Goal: Information Seeking & Learning: Learn about a topic

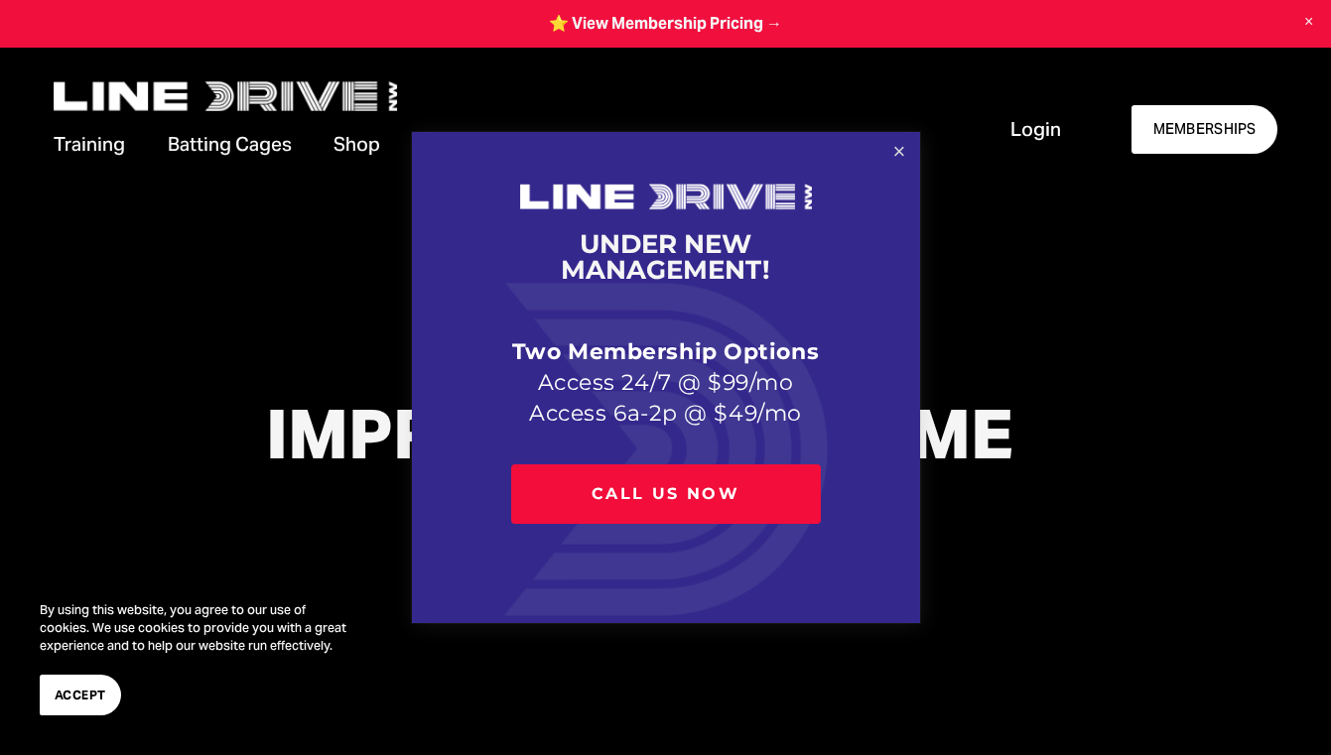
click at [891, 146] on link "Close" at bounding box center [898, 152] width 35 height 35
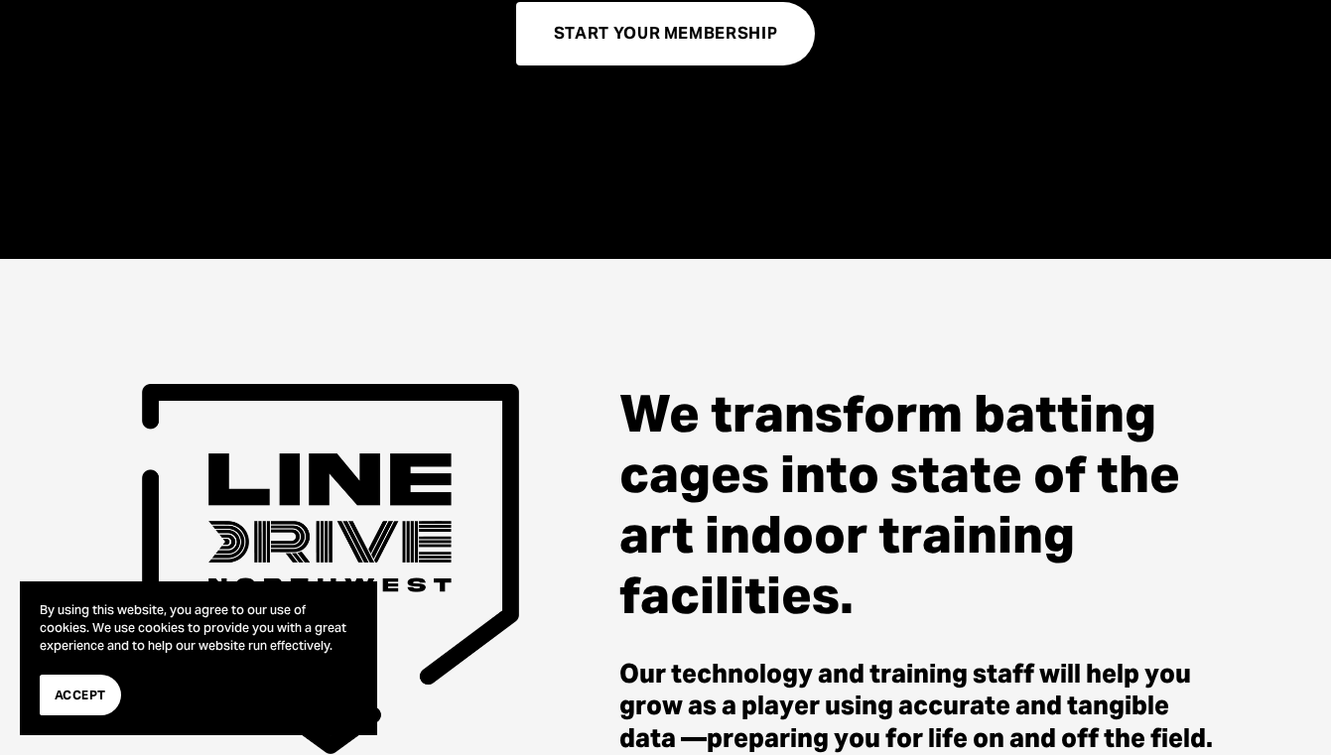
scroll to position [528, 0]
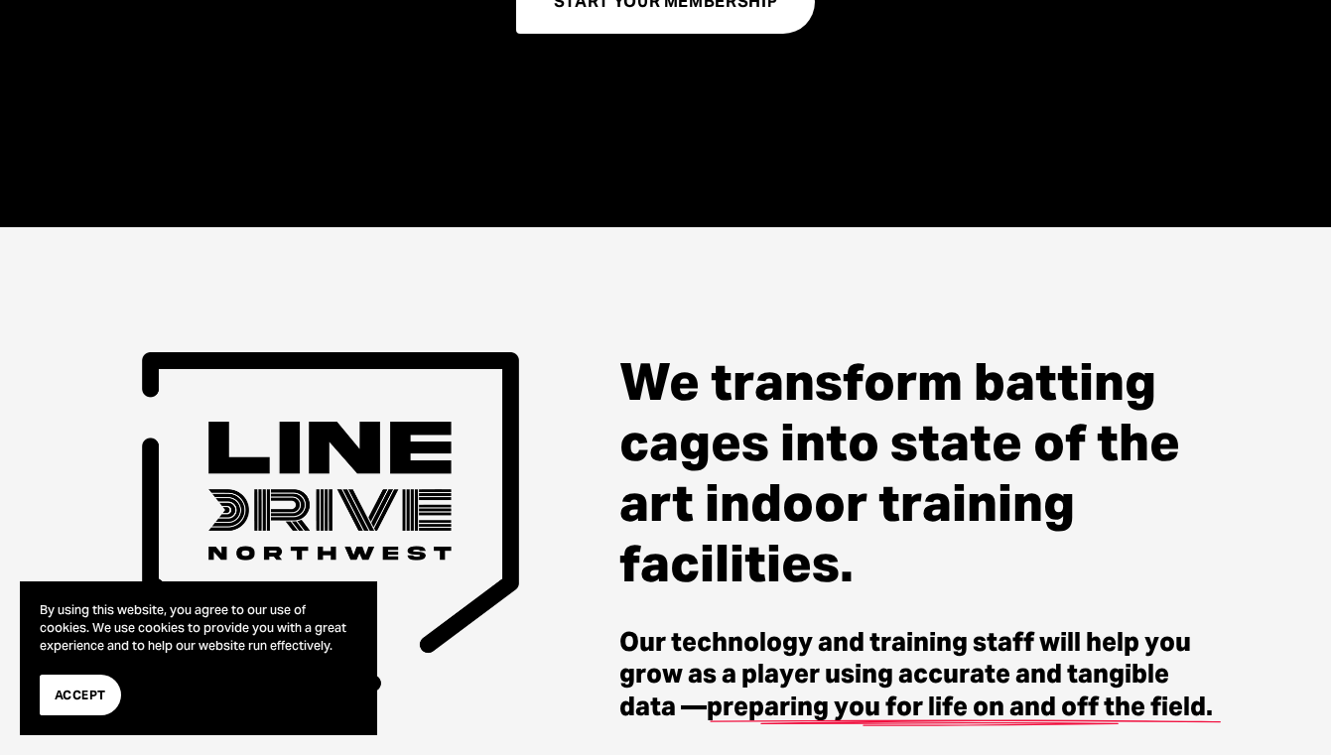
click at [82, 691] on span "Accept" at bounding box center [81, 695] width 52 height 19
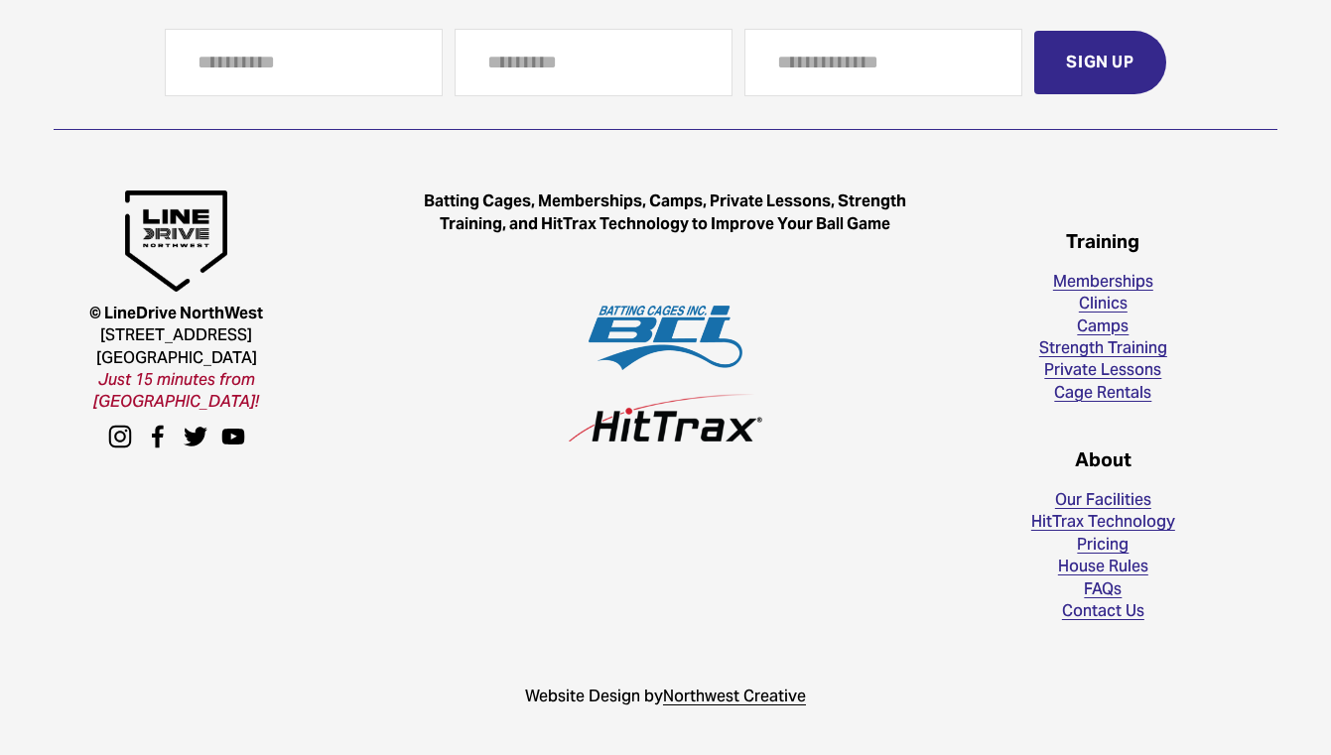
scroll to position [5122, 0]
click at [1104, 596] on link "FAQs" at bounding box center [1103, 590] width 38 height 22
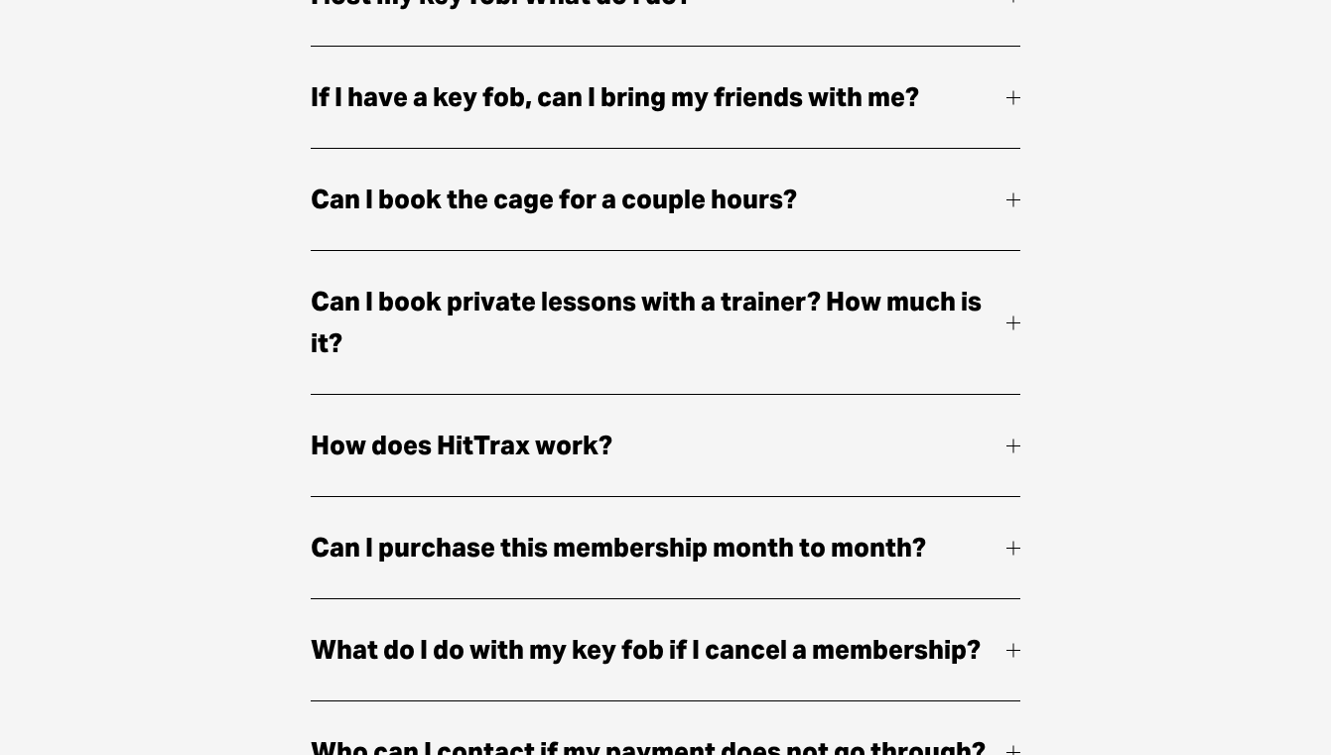
scroll to position [739, 0]
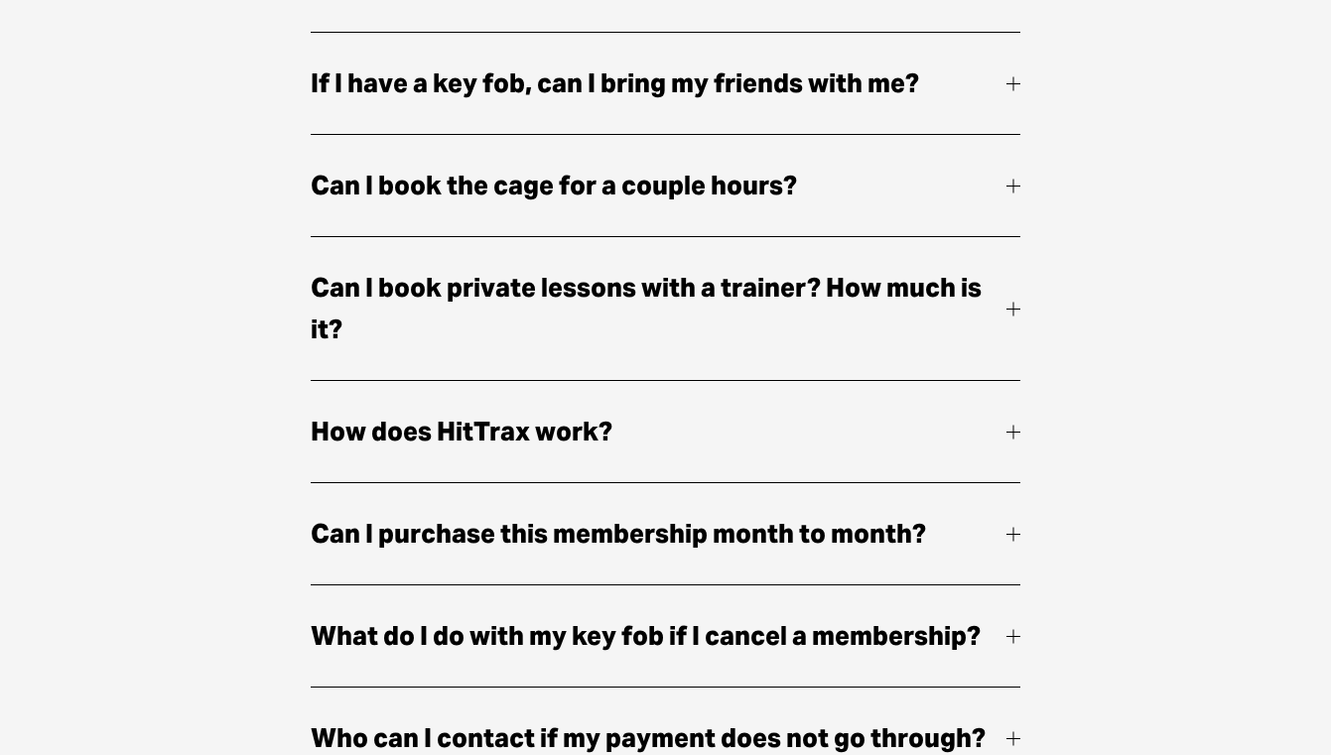
click at [1007, 186] on div at bounding box center [1013, 186] width 14 height 14
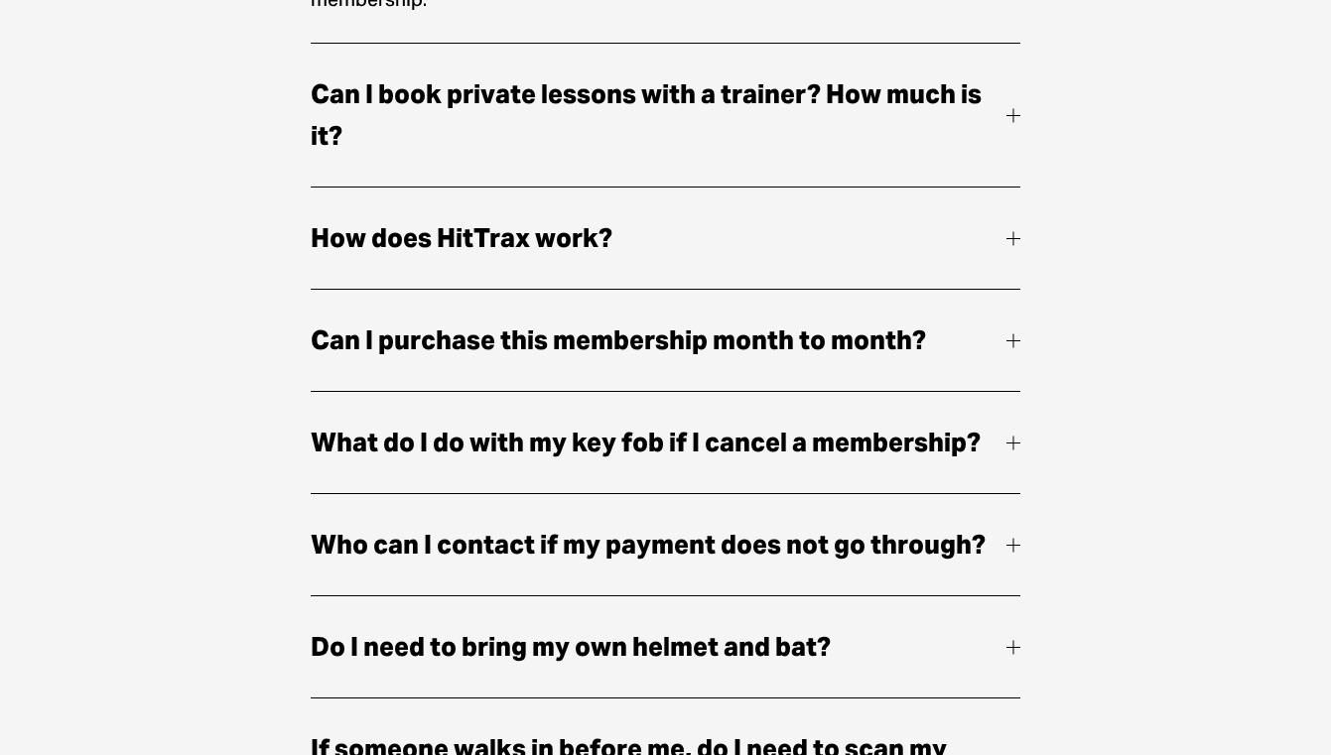
scroll to position [1046, 0]
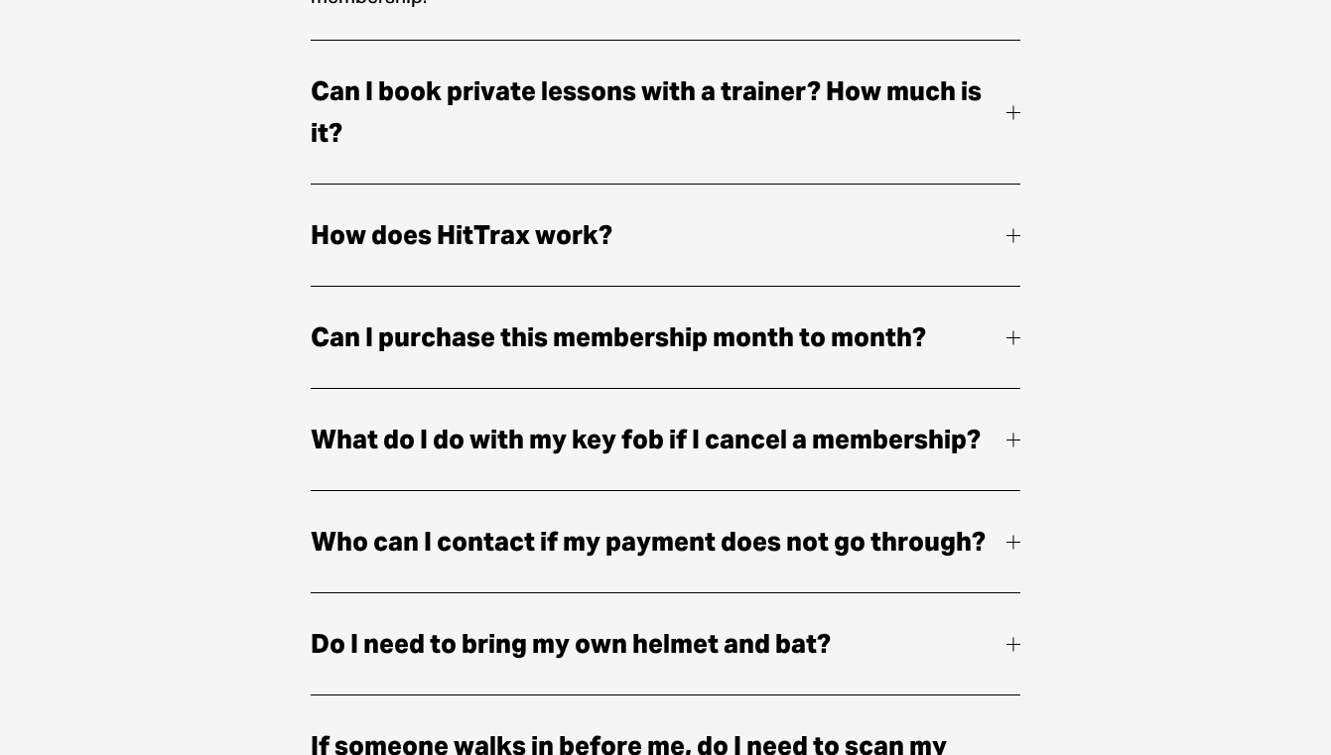
click at [1007, 116] on div at bounding box center [1013, 112] width 14 height 14
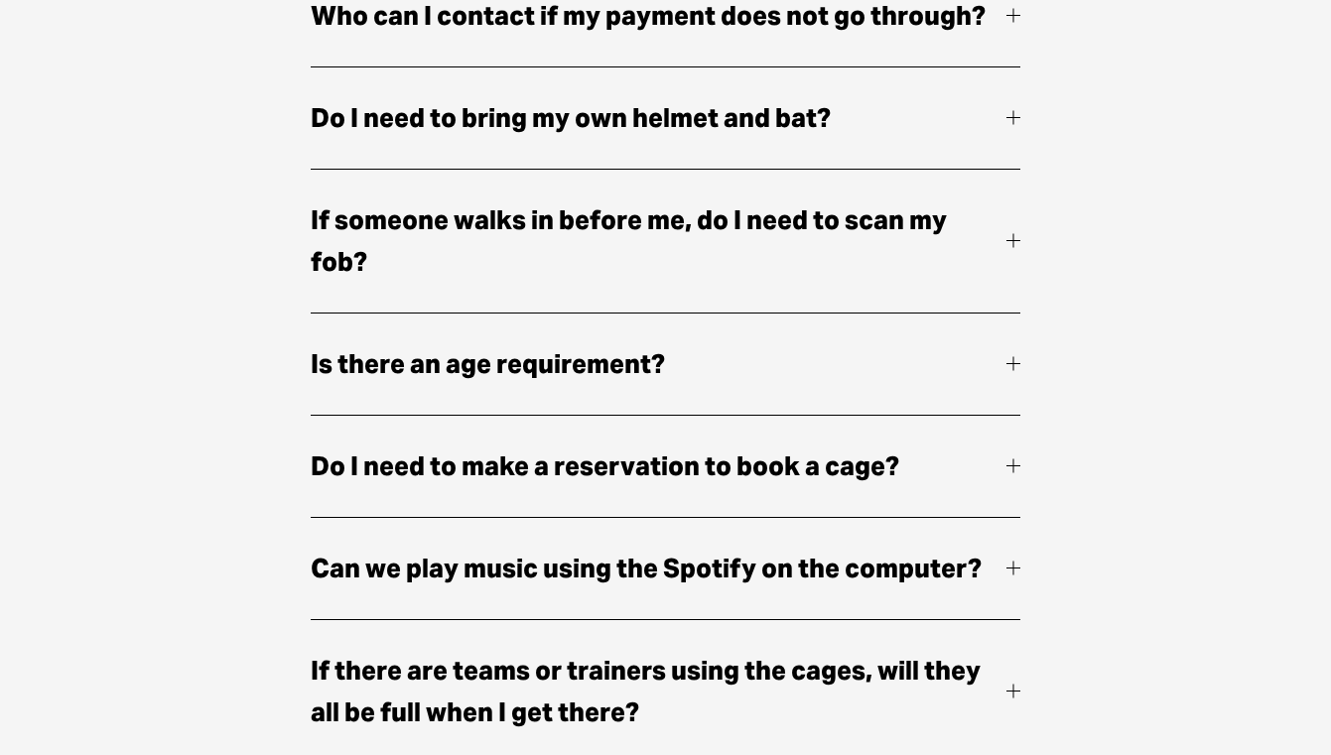
scroll to position [1649, 0]
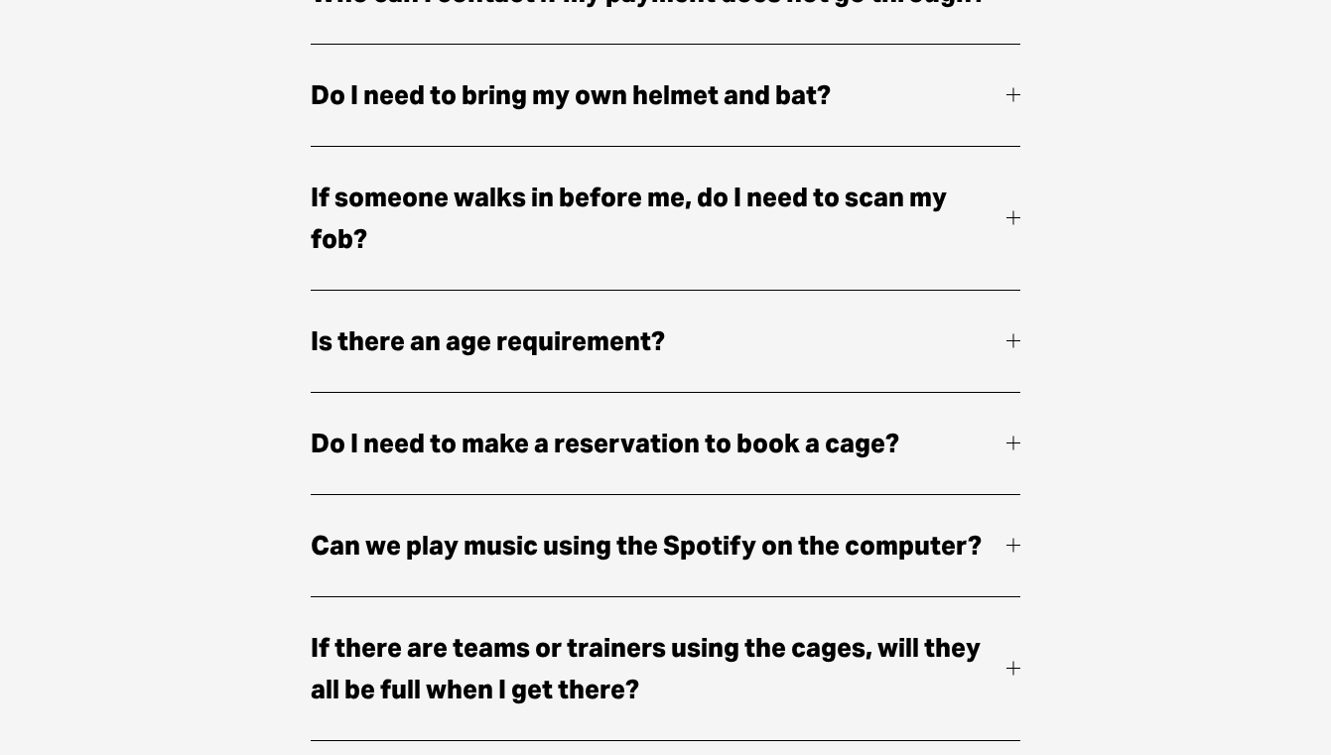
click at [1005, 219] on button "If someone walks in before me, do I need to scan my fob?" at bounding box center [666, 218] width 710 height 143
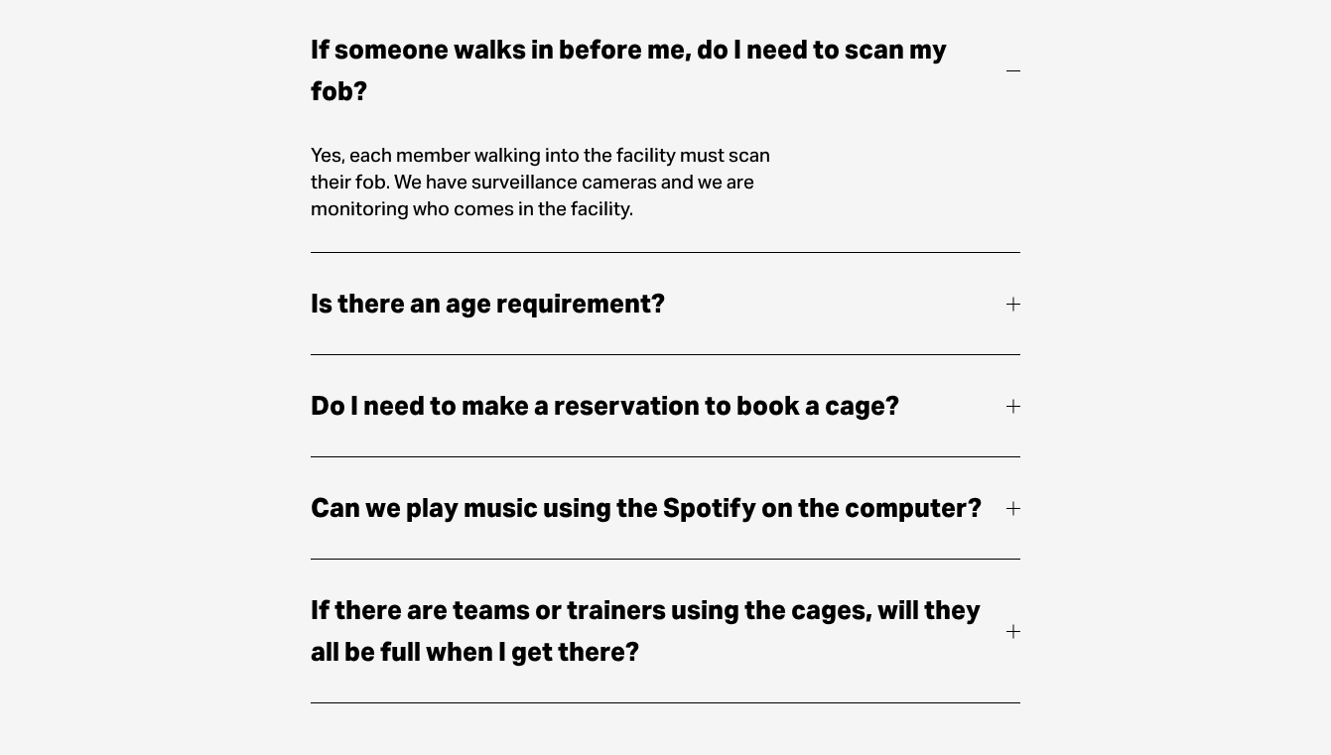
scroll to position [1629, 0]
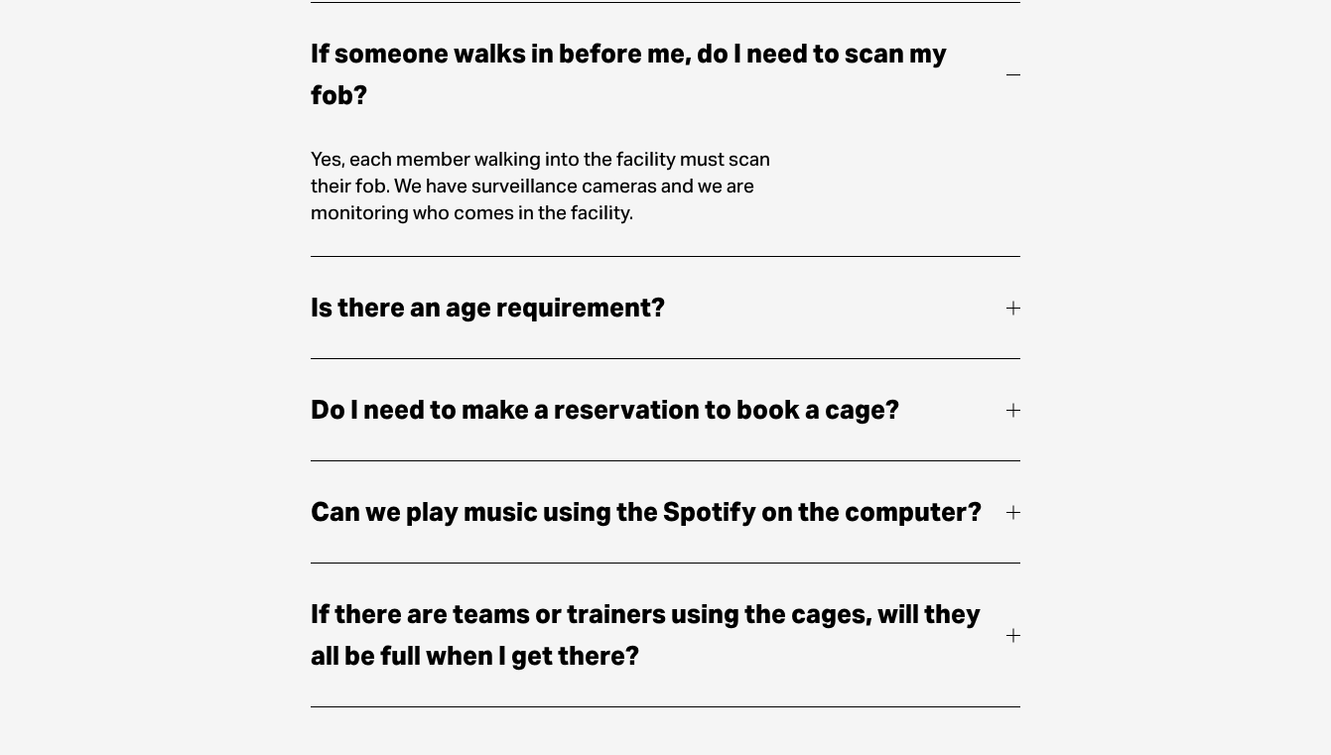
click at [1008, 79] on div at bounding box center [1013, 74] width 14 height 14
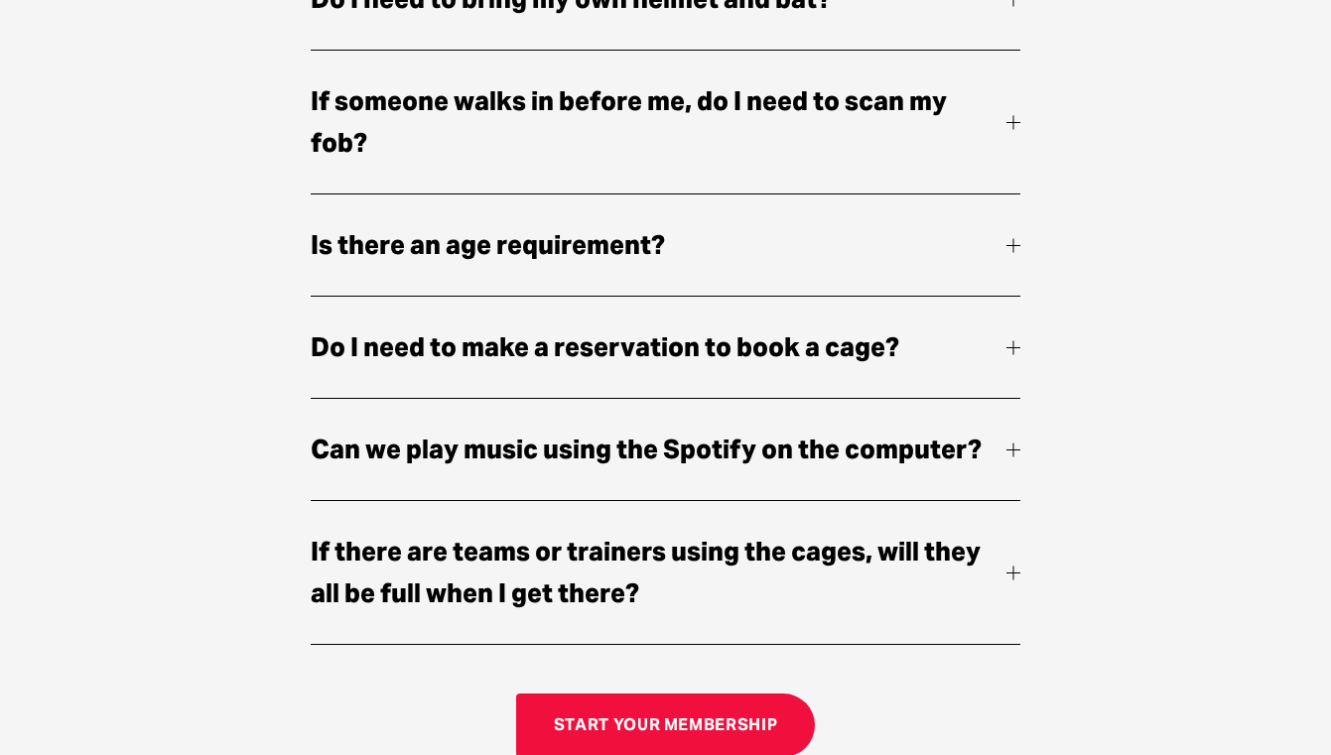
scroll to position [1561, 0]
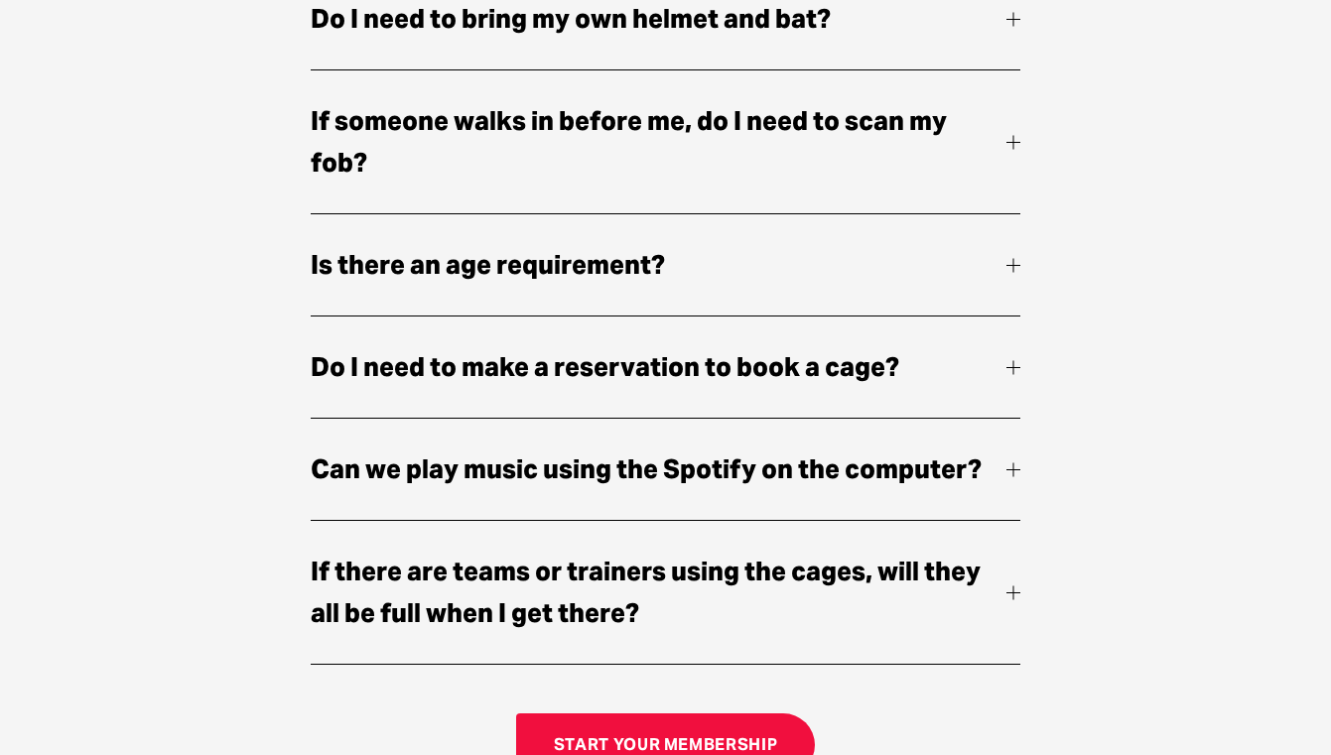
click at [1015, 272] on div at bounding box center [1013, 265] width 14 height 14
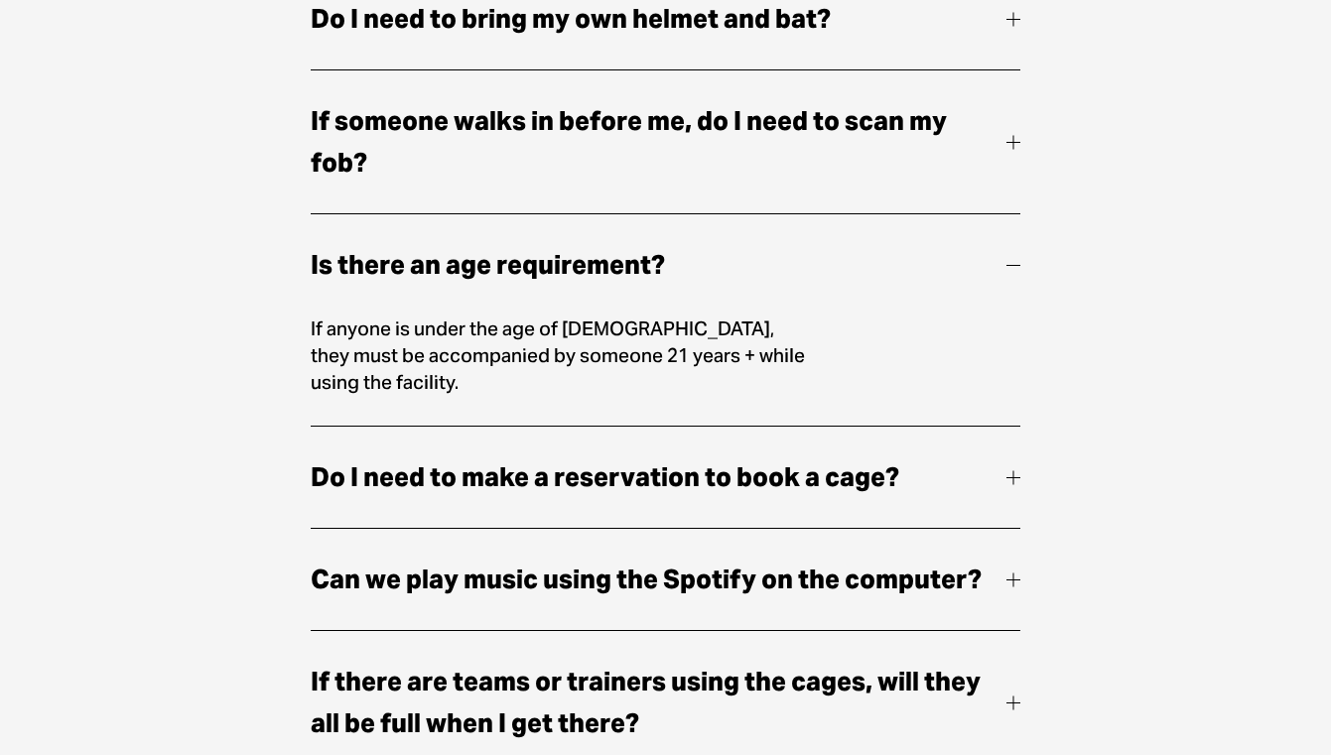
click at [1010, 272] on div at bounding box center [1013, 265] width 14 height 14
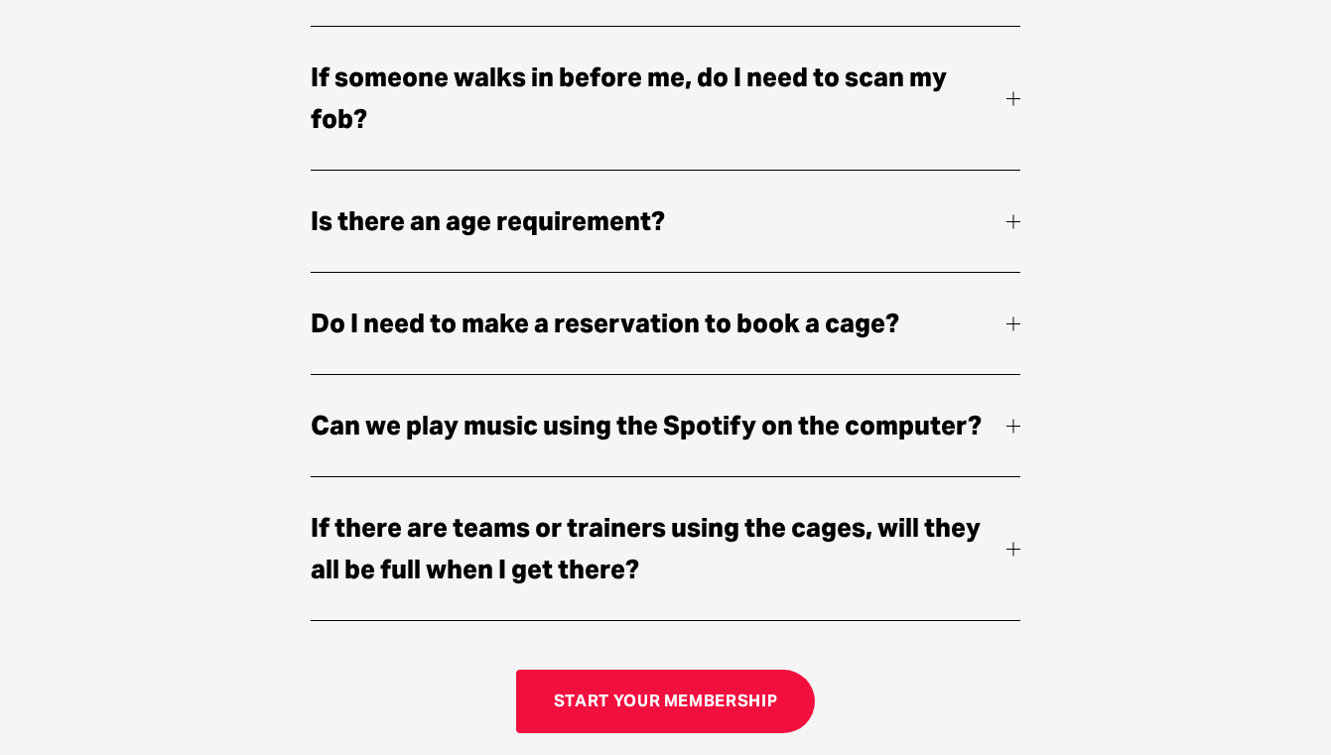
scroll to position [1610, 0]
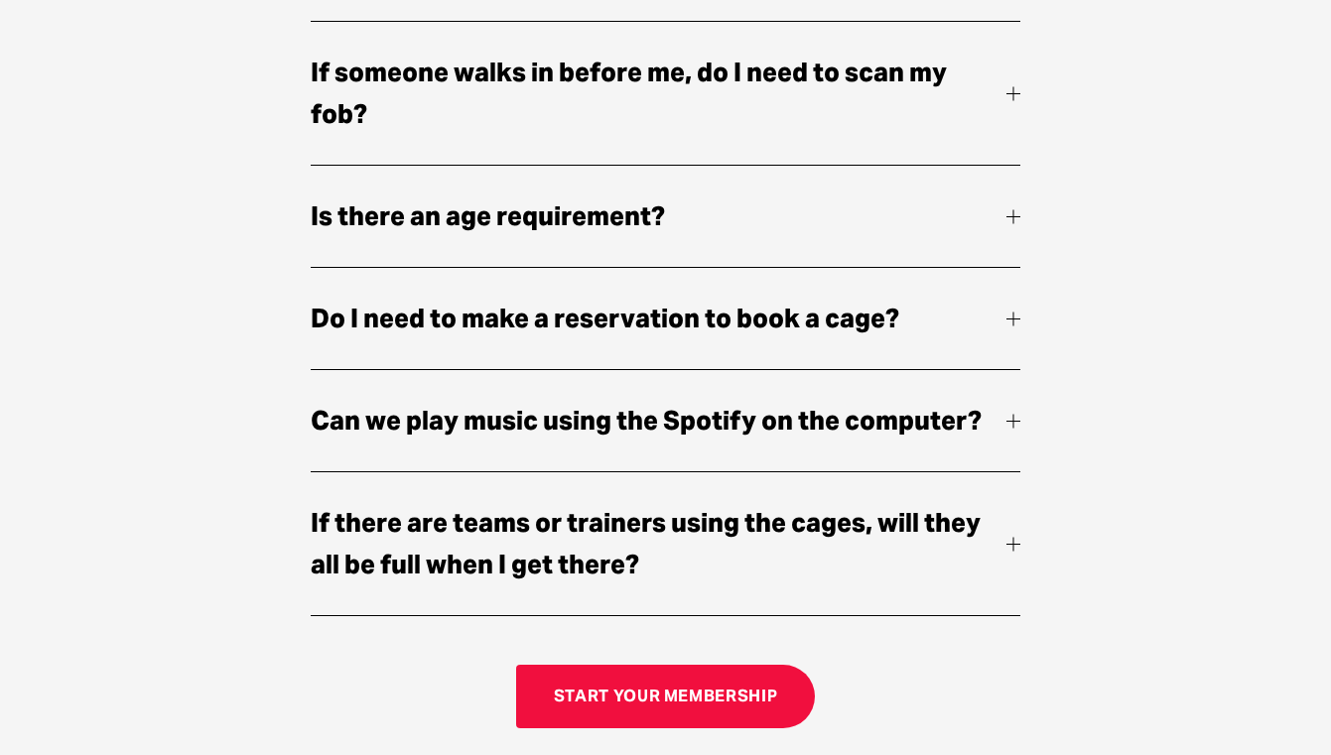
click at [1006, 324] on div at bounding box center [1013, 319] width 14 height 14
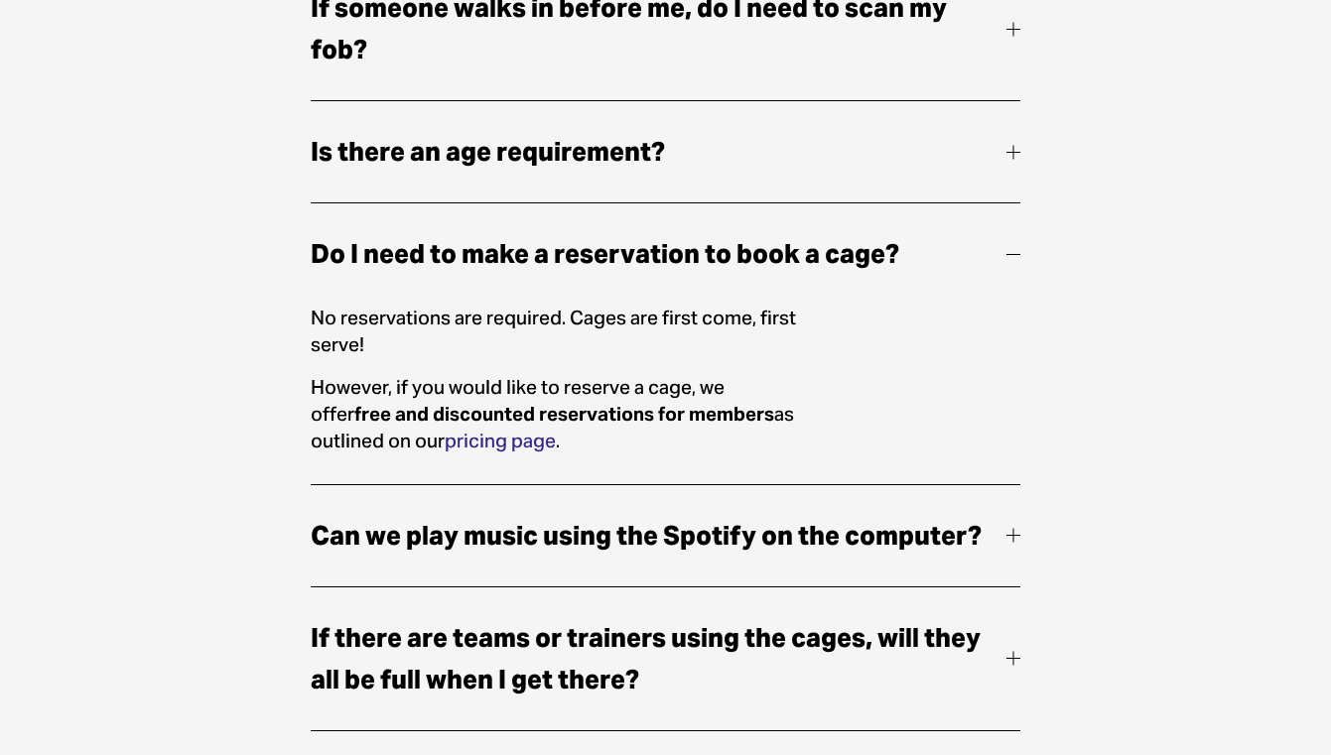
scroll to position [1676, 0]
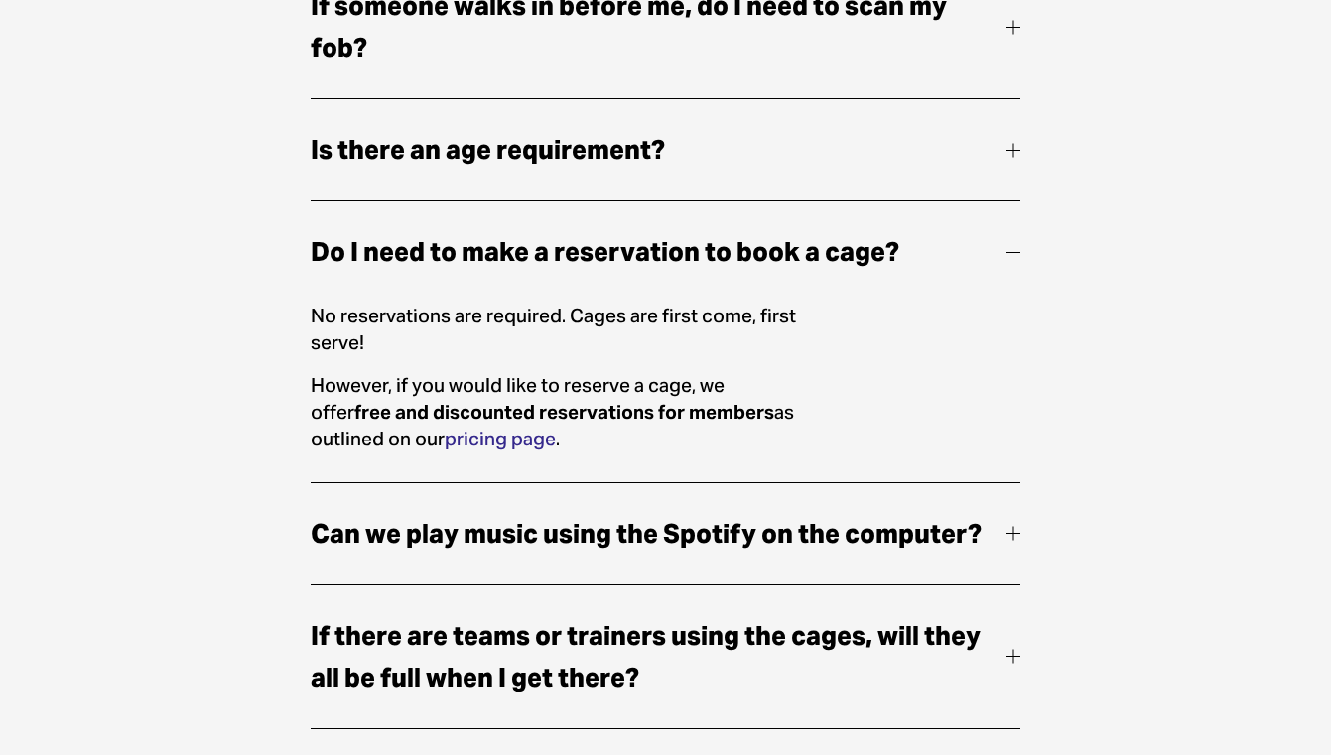
click at [1014, 253] on div at bounding box center [1013, 252] width 14 height 1
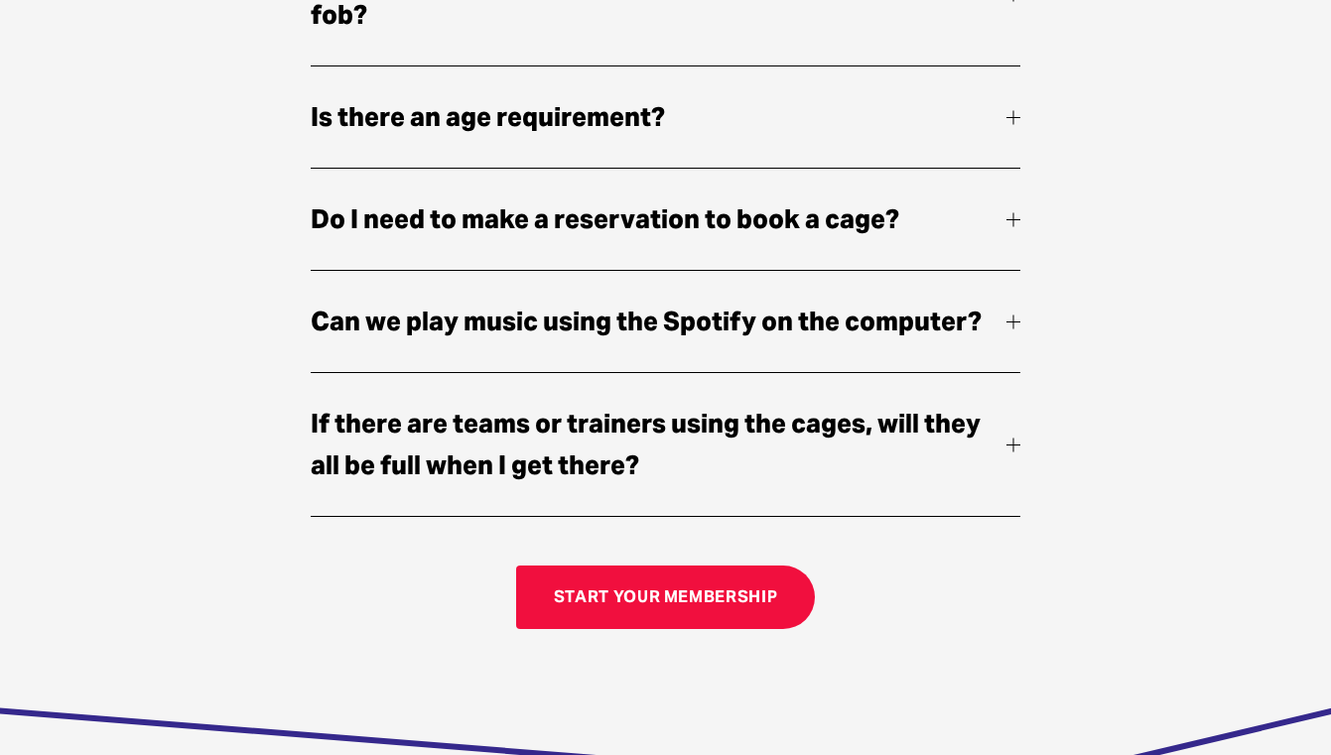
scroll to position [1710, 0]
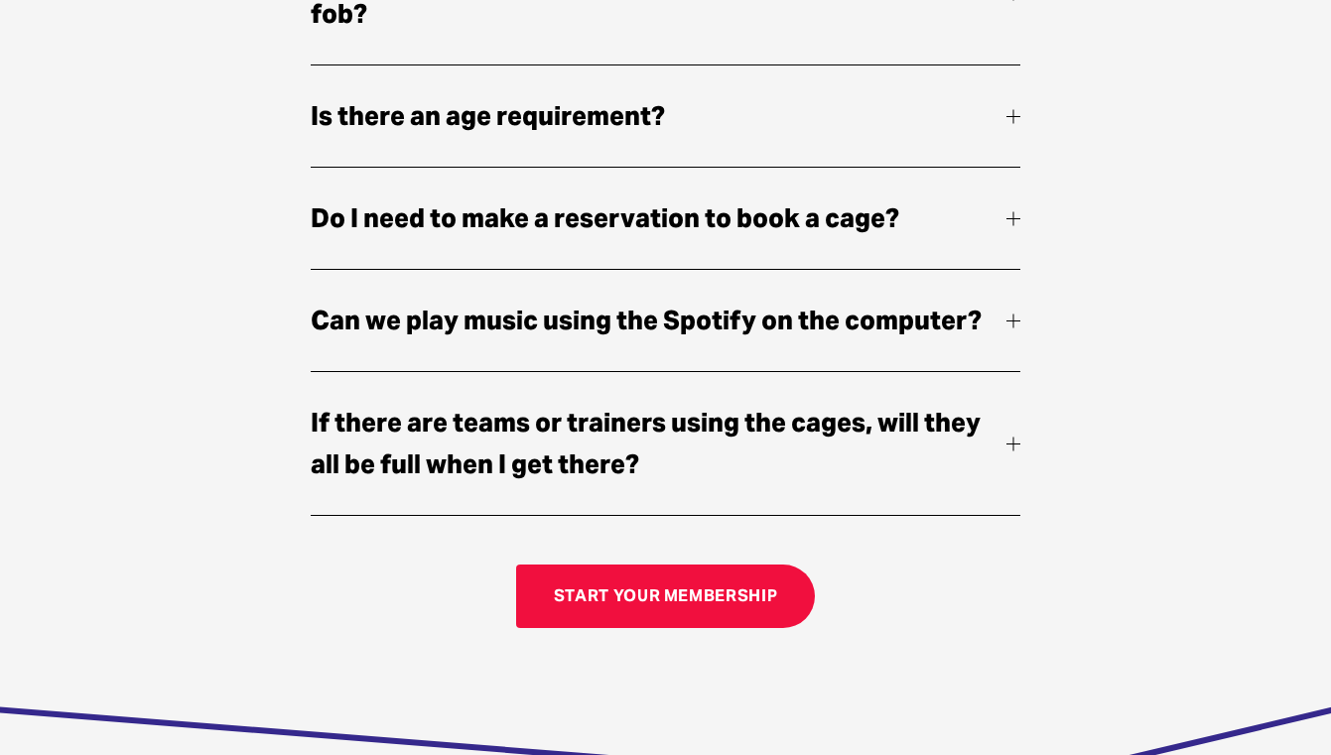
click at [1004, 331] on span "Can we play music using the Spotify on the computer?" at bounding box center [659, 321] width 696 height 42
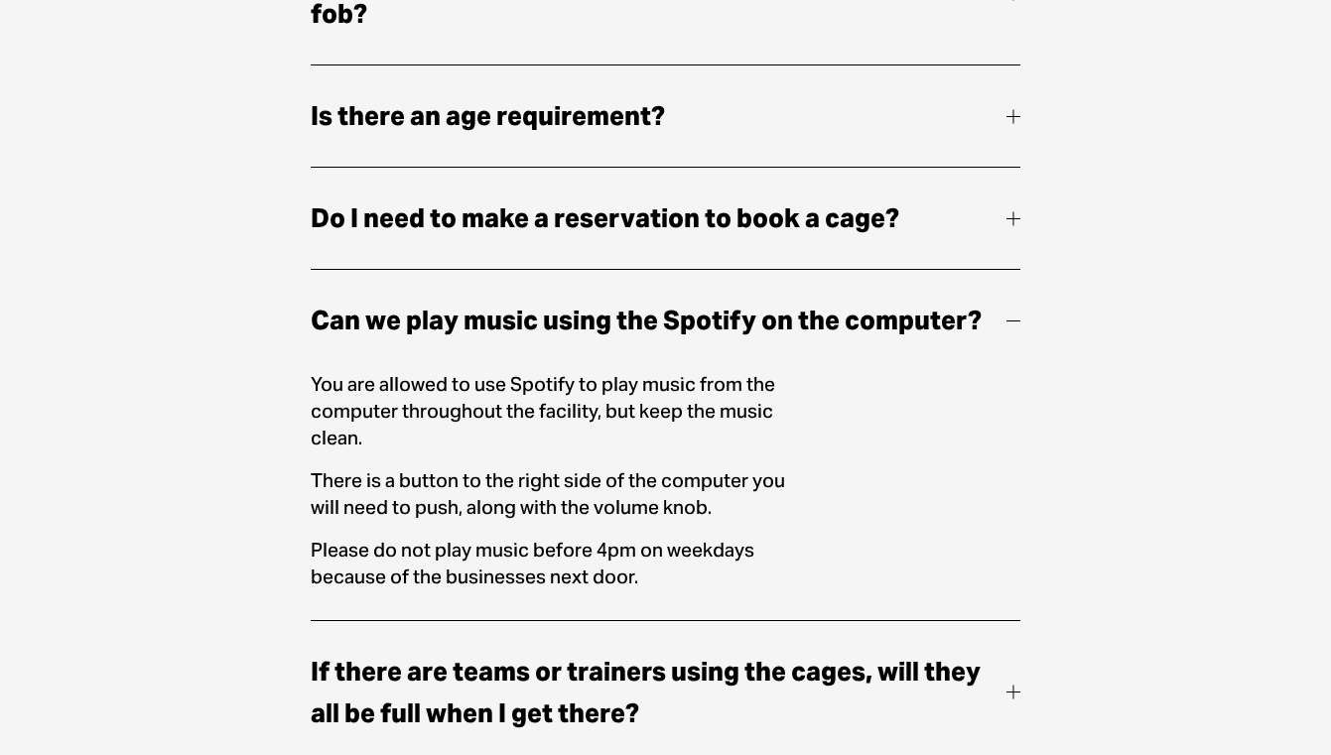
click at [1002, 331] on span "Can we play music using the Spotify on the computer?" at bounding box center [659, 321] width 696 height 42
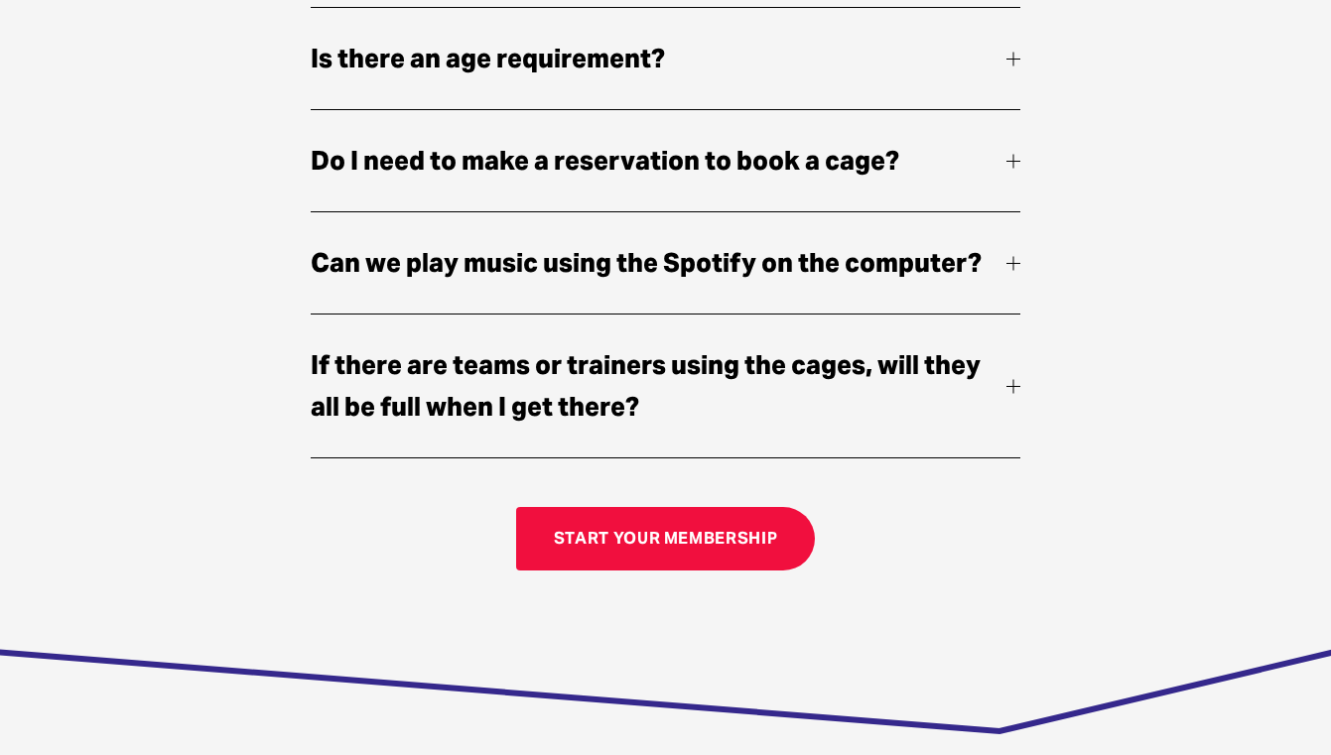
scroll to position [1770, 0]
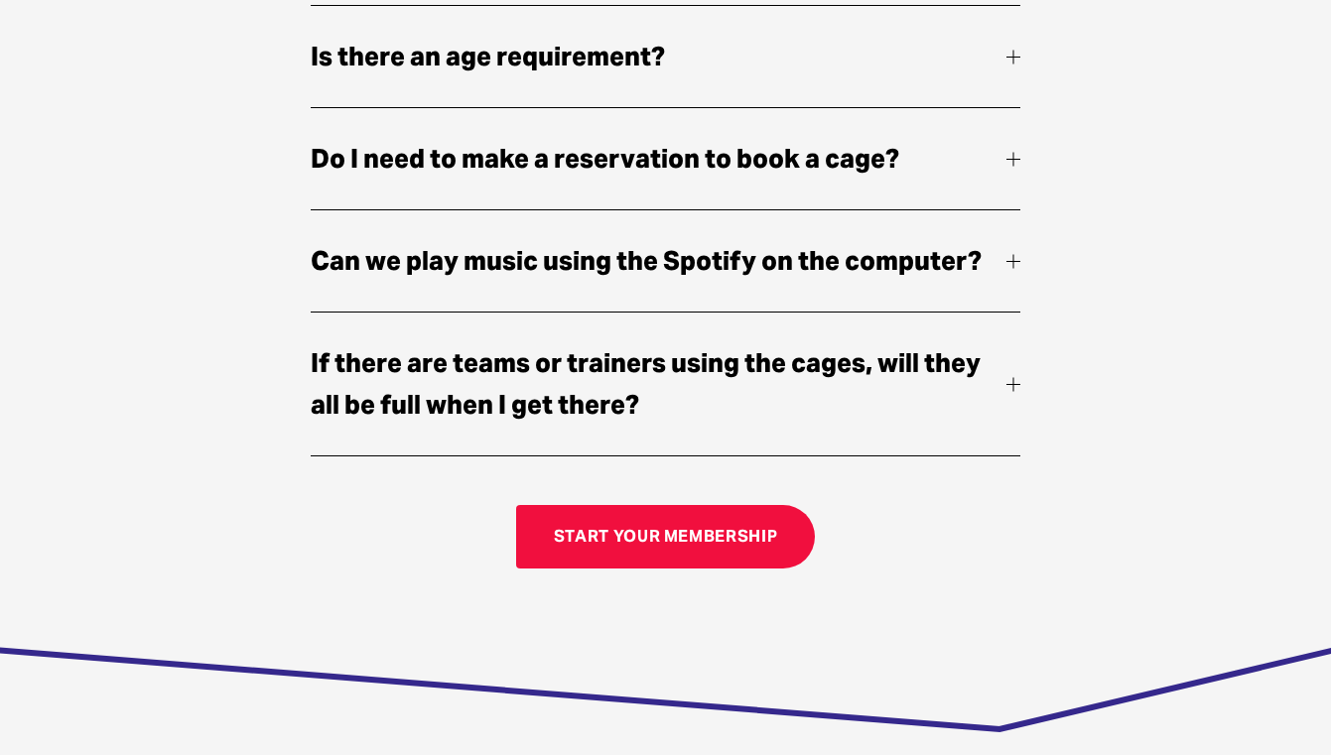
click at [1009, 391] on div at bounding box center [1013, 384] width 14 height 14
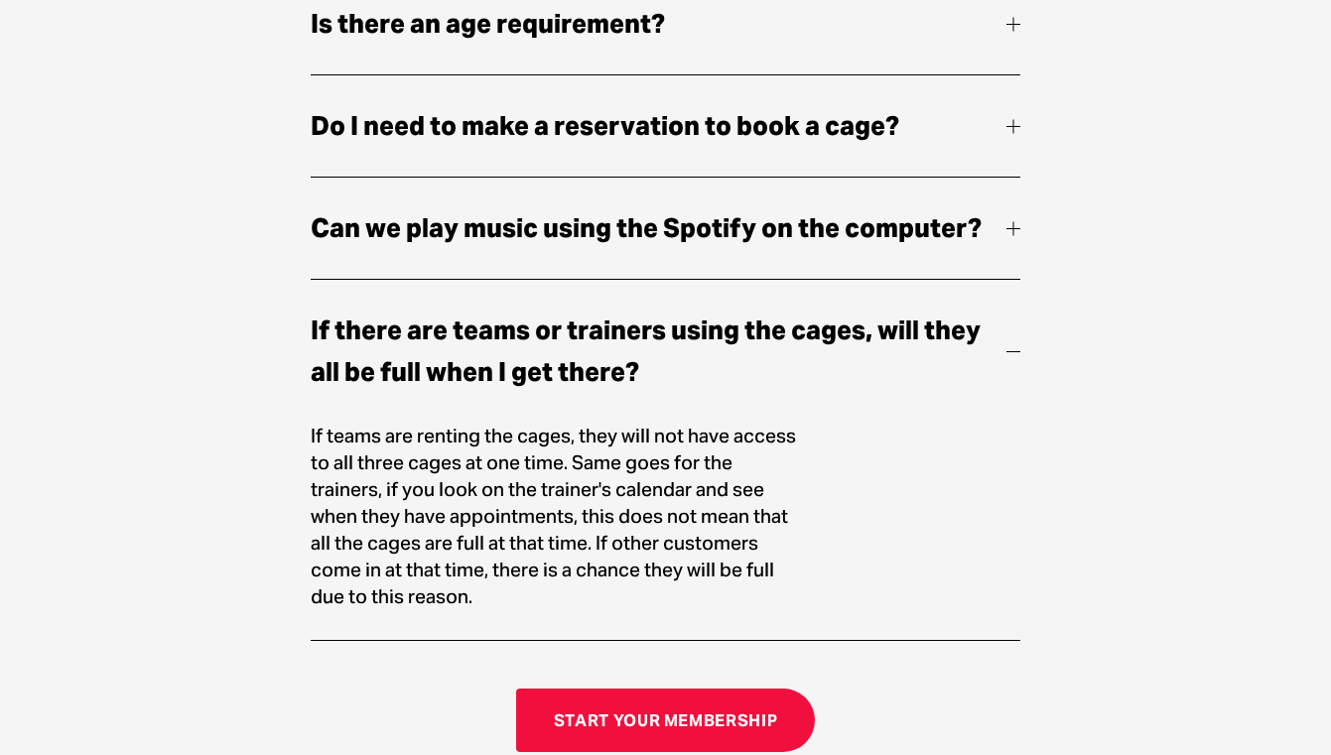
scroll to position [1813, 0]
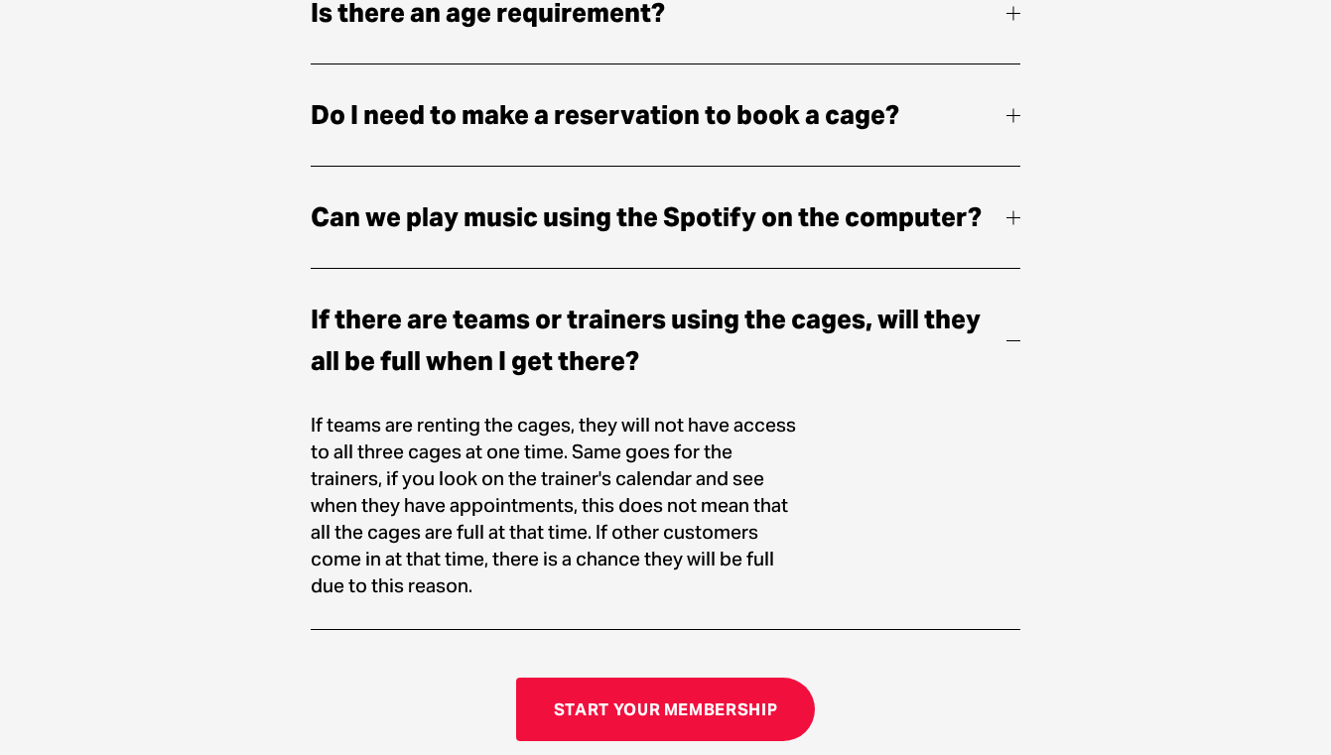
click at [1009, 360] on button "If there are teams or trainers using the cages, will they all be full when I ge…" at bounding box center [666, 340] width 710 height 143
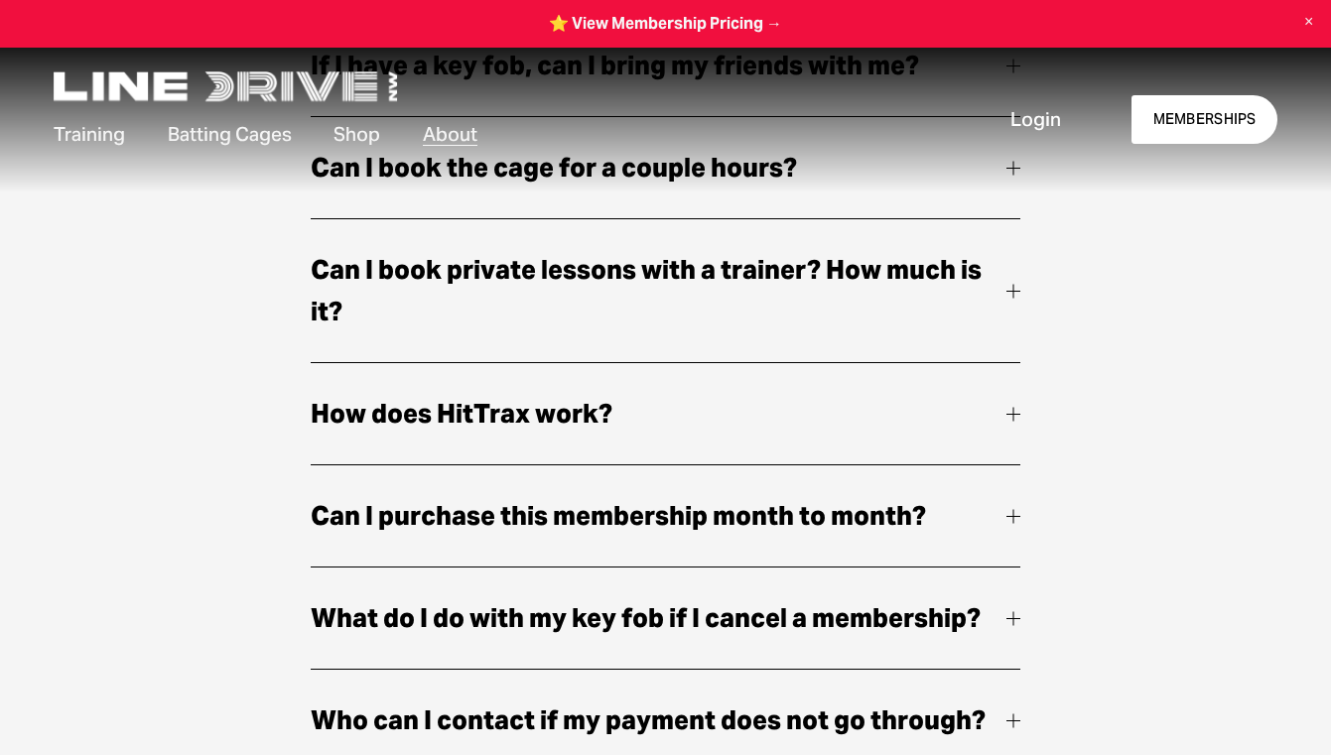
scroll to position [716, 0]
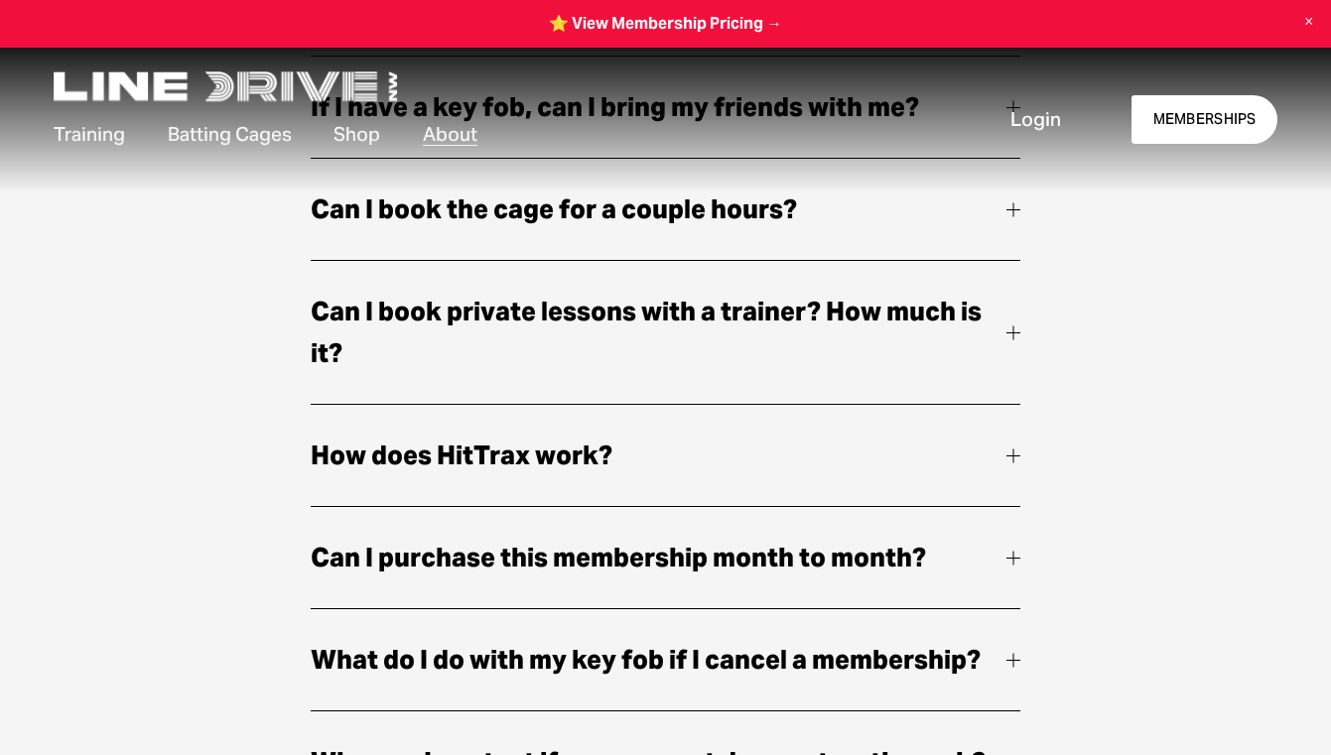
click at [1009, 565] on div at bounding box center [1013, 558] width 14 height 14
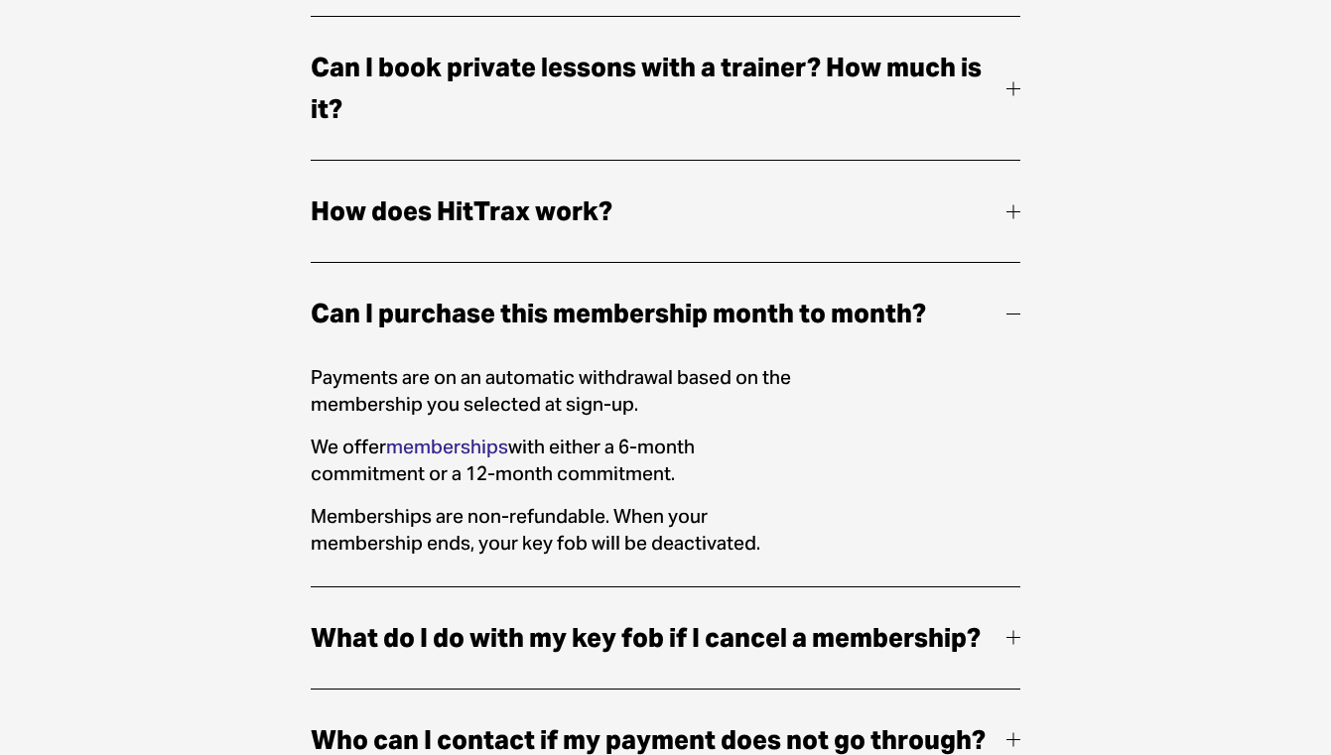
scroll to position [964, 0]
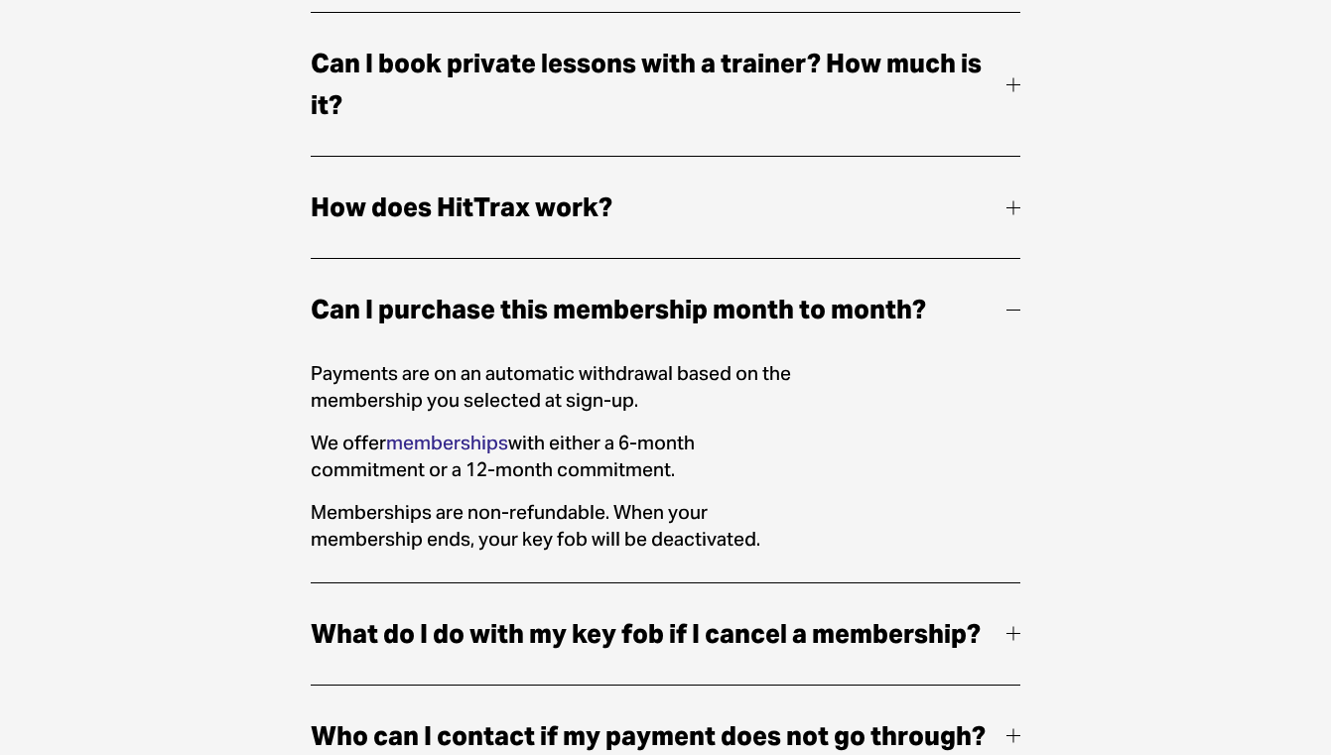
click at [464, 448] on link "memberships" at bounding box center [447, 443] width 122 height 24
